Goal: Transaction & Acquisition: Purchase product/service

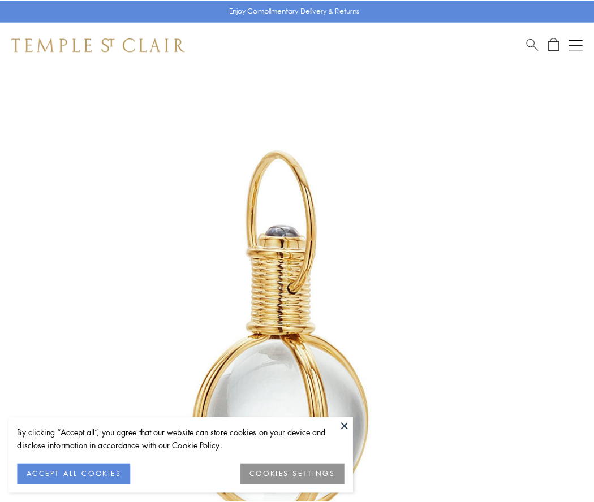
scroll to position [295, 0]
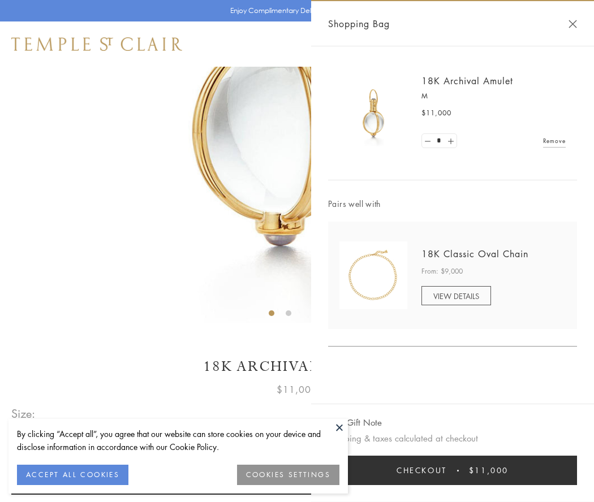
click at [452, 470] on button "Checkout $11,000" at bounding box center [452, 470] width 249 height 29
